Goal: Download file/media

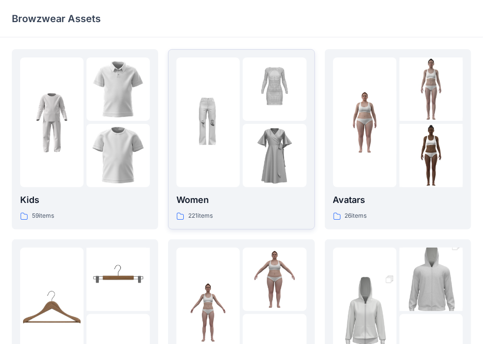
click at [270, 179] on div at bounding box center [274, 155] width 63 height 63
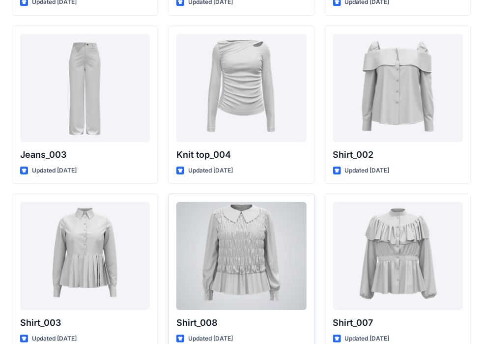
scroll to position [4214, 0]
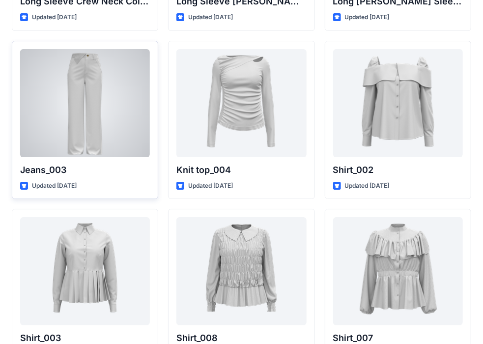
click at [70, 128] on div at bounding box center [85, 103] width 130 height 108
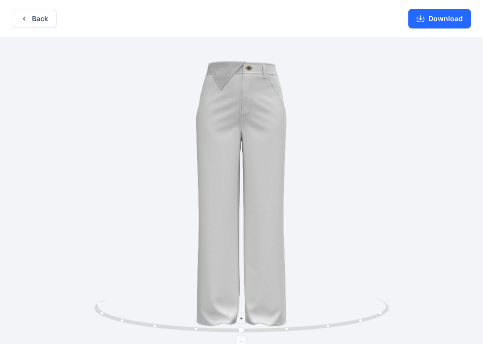
click at [376, 313] on icon at bounding box center [242, 316] width 297 height 37
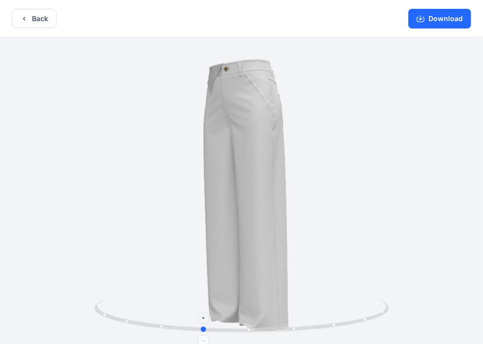
drag, startPoint x: 290, startPoint y: 316, endPoint x: 274, endPoint y: 298, distance: 24.0
click at [252, 315] on icon at bounding box center [242, 316] width 297 height 37
click at [453, 20] on button "Download" at bounding box center [439, 19] width 63 height 20
